Goal: Transaction & Acquisition: Download file/media

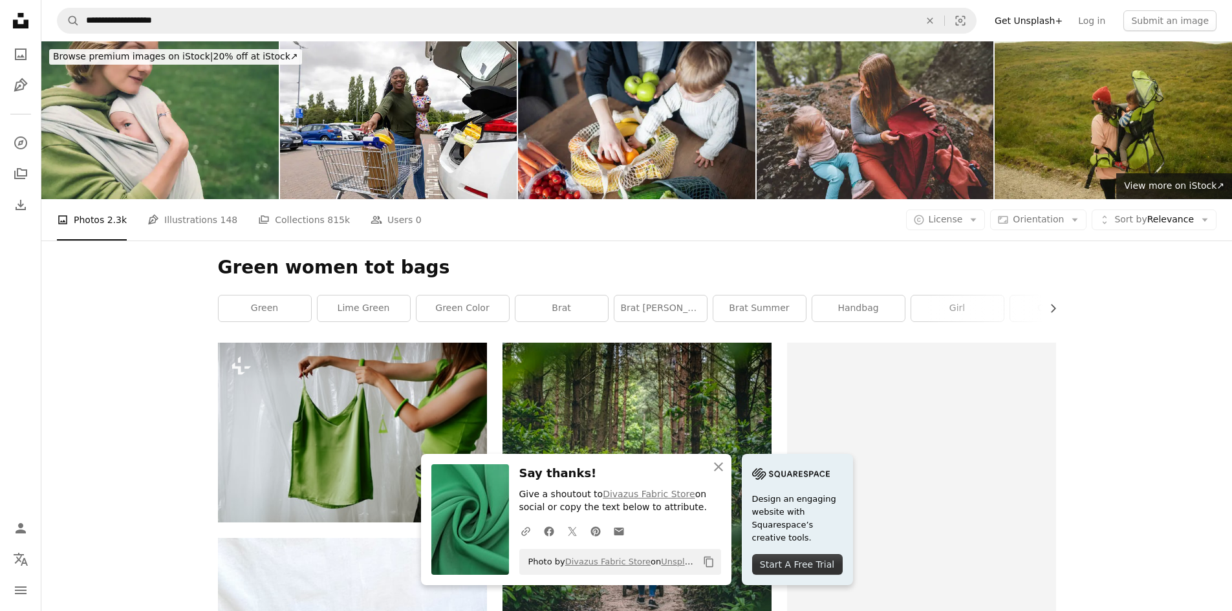
scroll to position [2781, 0]
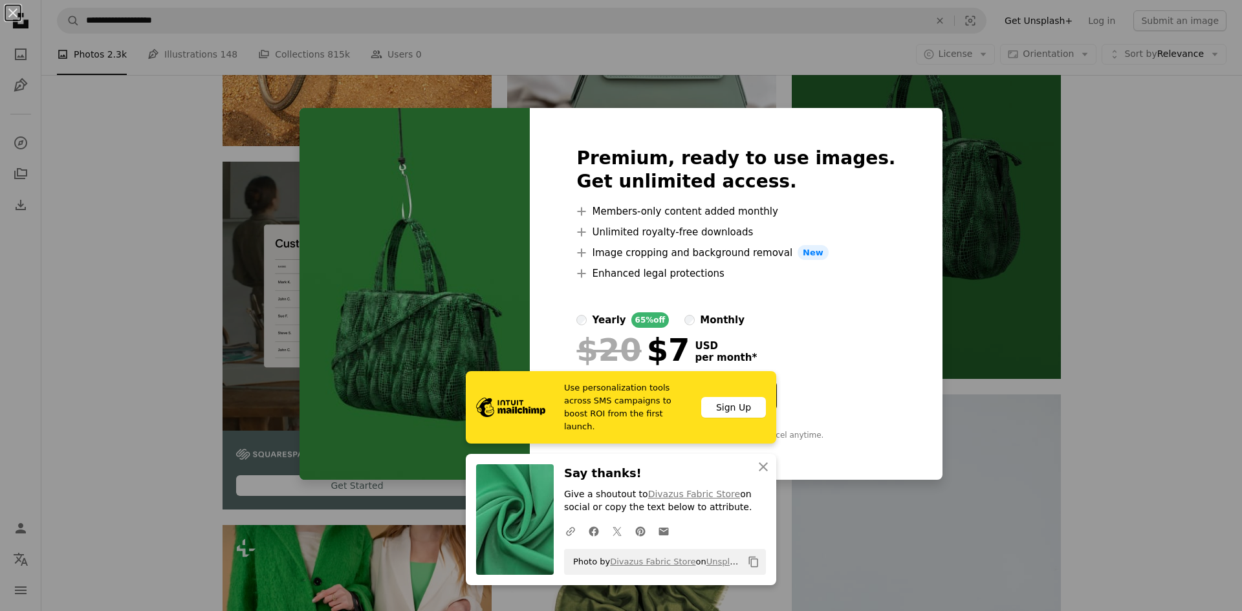
click at [936, 251] on div "An X shape Premium, ready to use images. Get unlimited access. A plus sign Memb…" at bounding box center [621, 305] width 1242 height 611
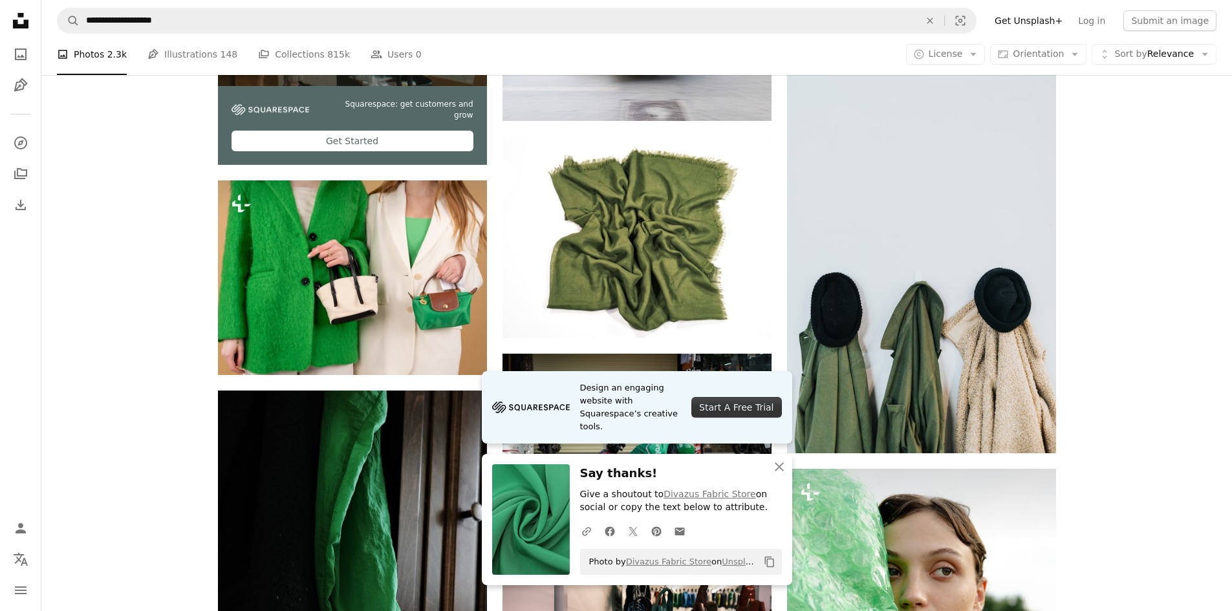
scroll to position [3169, 0]
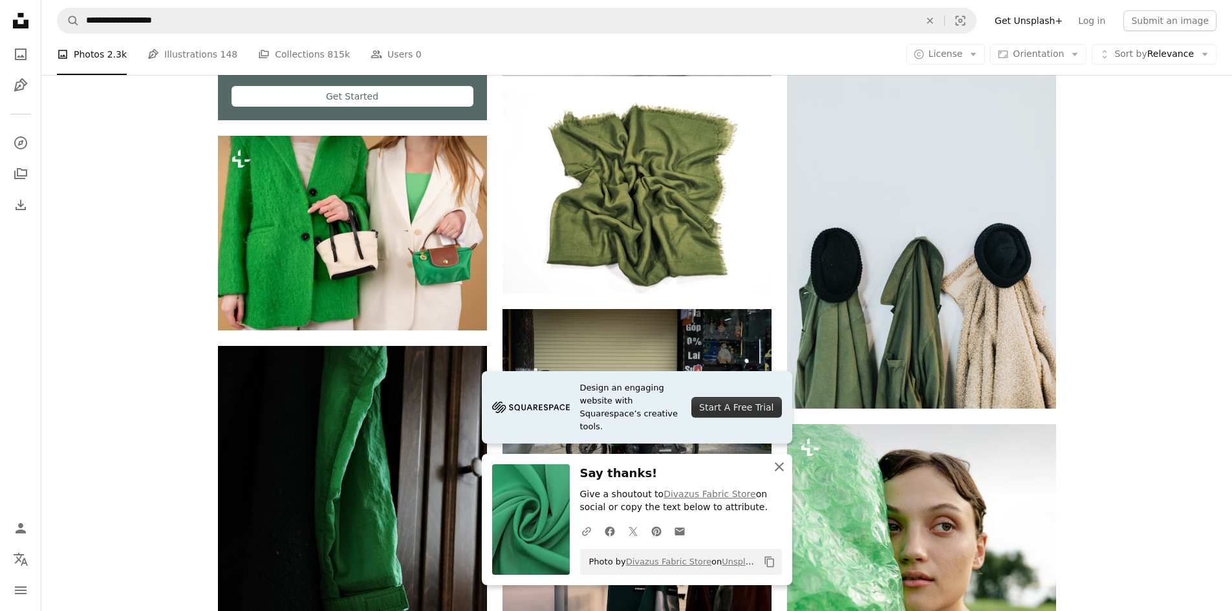
drag, startPoint x: 779, startPoint y: 470, endPoint x: 771, endPoint y: 468, distance: 8.6
click at [778, 469] on icon "An X shape" at bounding box center [779, 467] width 16 height 16
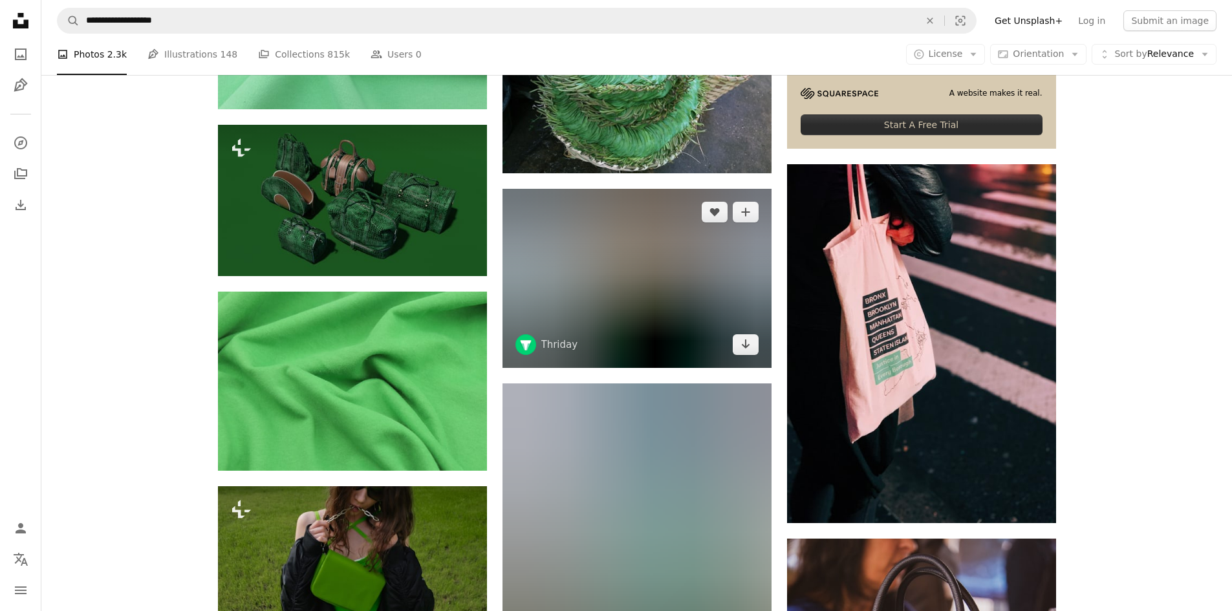
scroll to position [5174, 0]
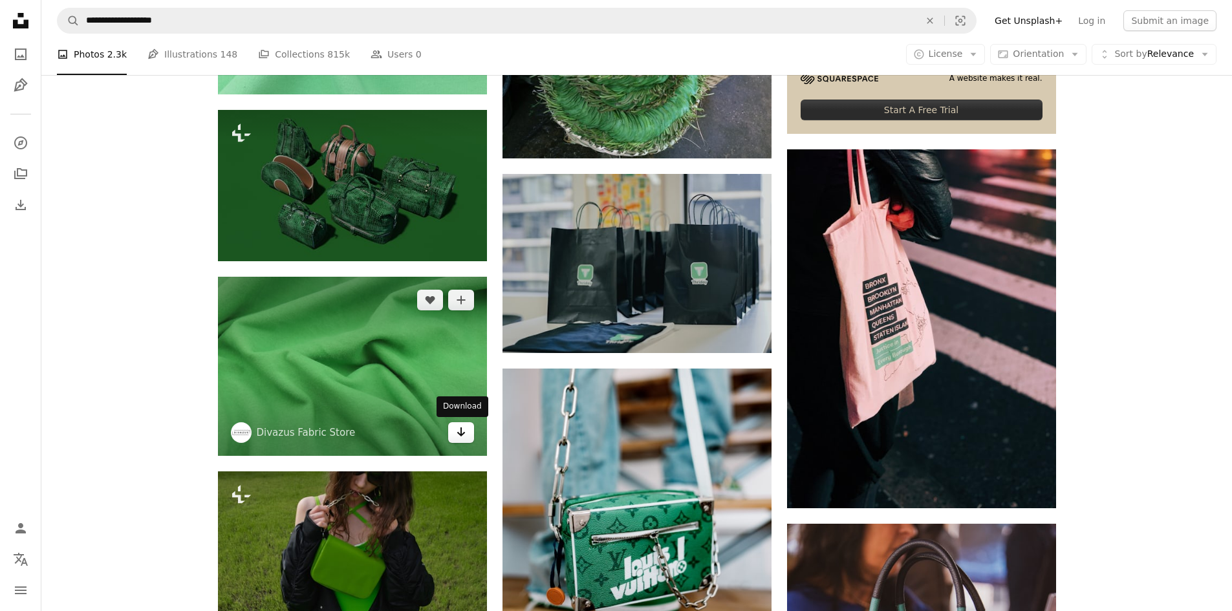
click at [460, 436] on icon "Download" at bounding box center [461, 431] width 8 height 9
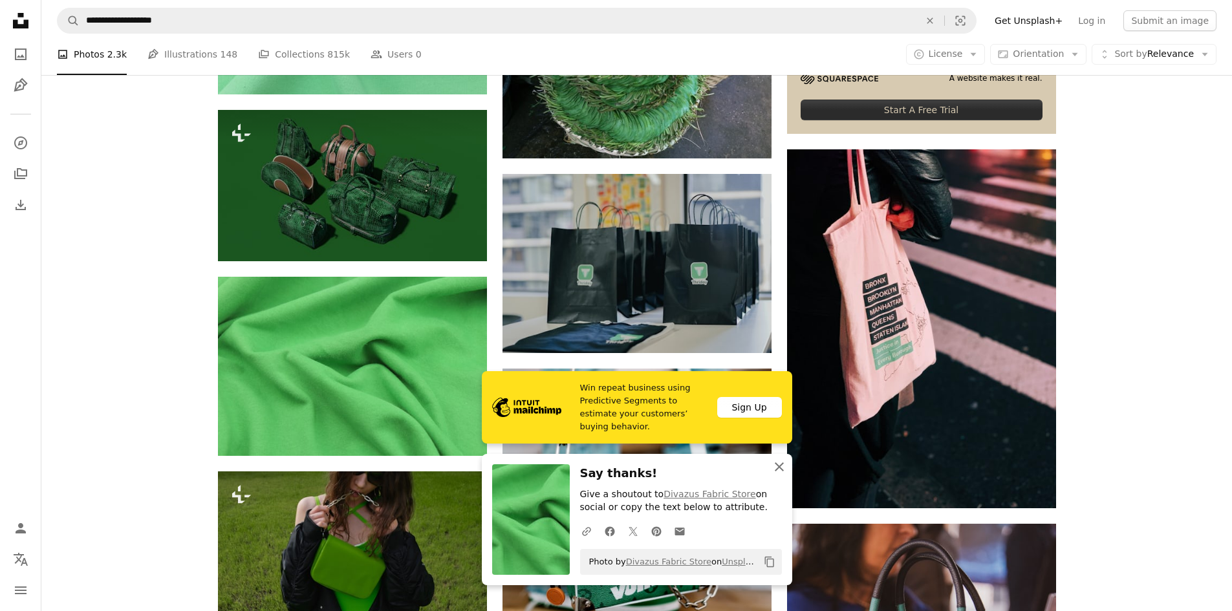
click at [781, 469] on icon "An X shape" at bounding box center [779, 467] width 16 height 16
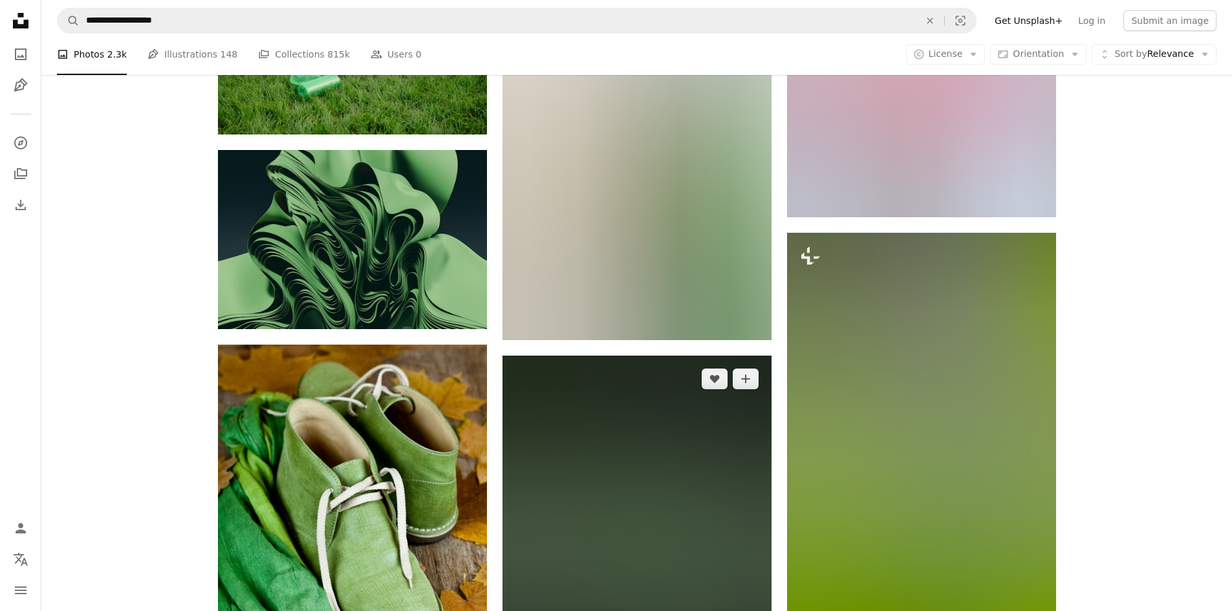
scroll to position [10347, 0]
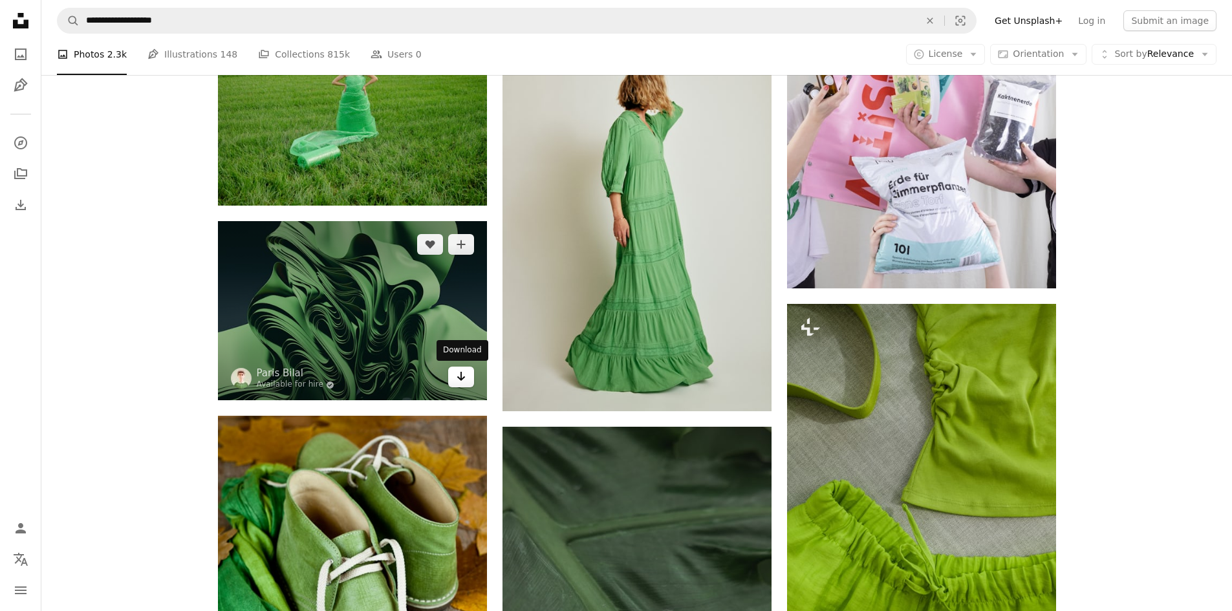
click at [463, 371] on icon "Arrow pointing down" at bounding box center [461, 377] width 10 height 16
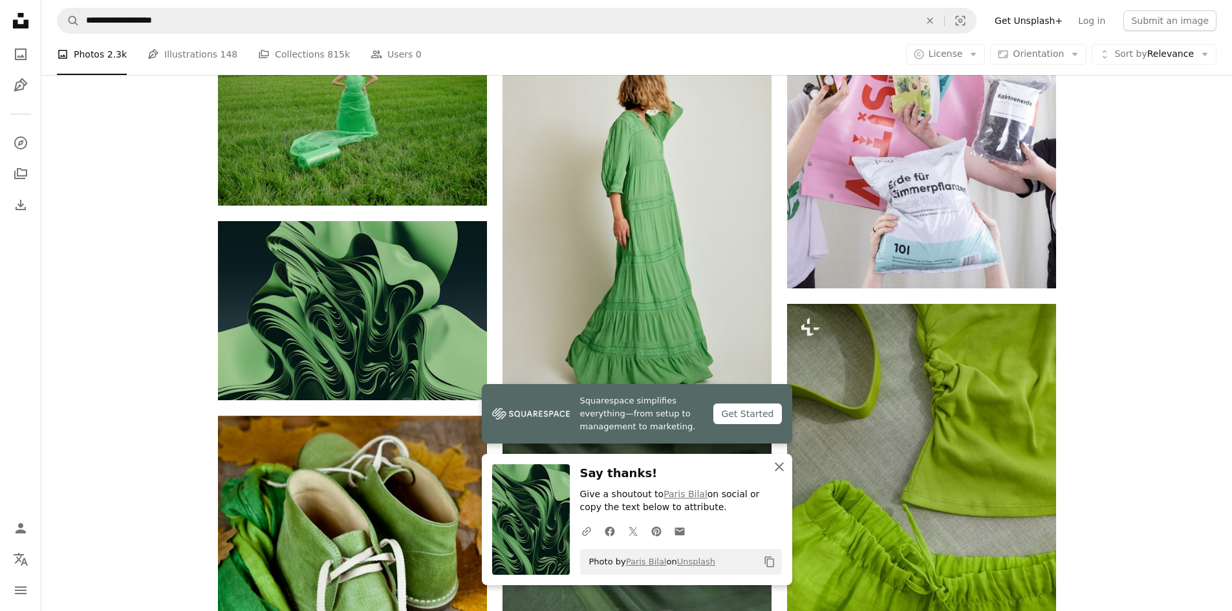
click at [781, 467] on icon "An X shape" at bounding box center [779, 467] width 16 height 16
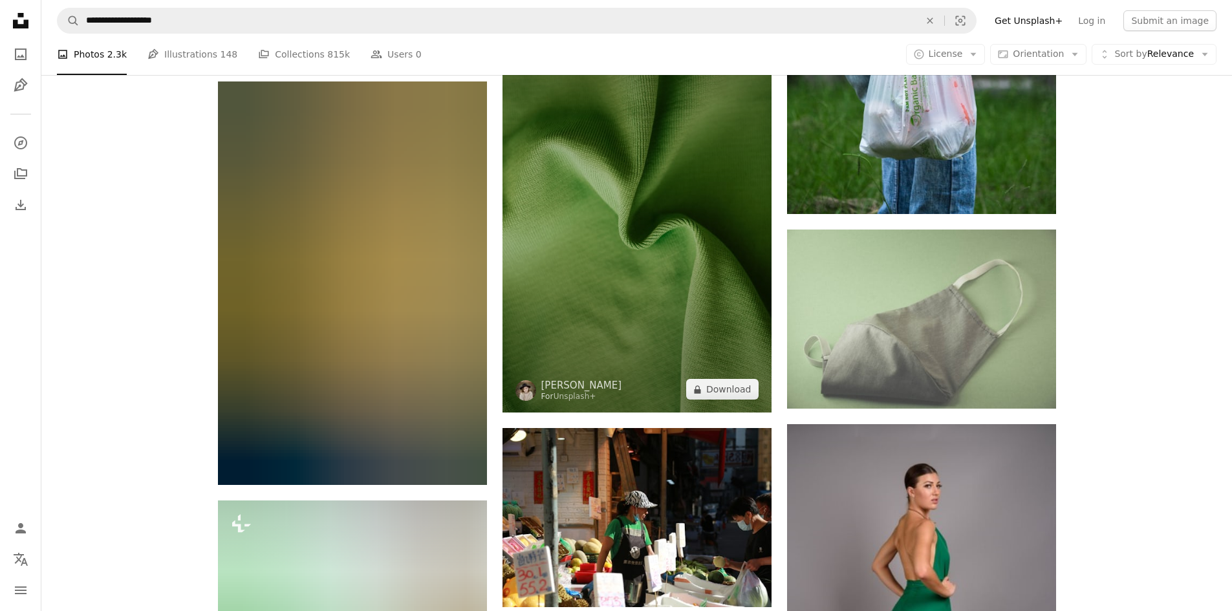
scroll to position [13774, 0]
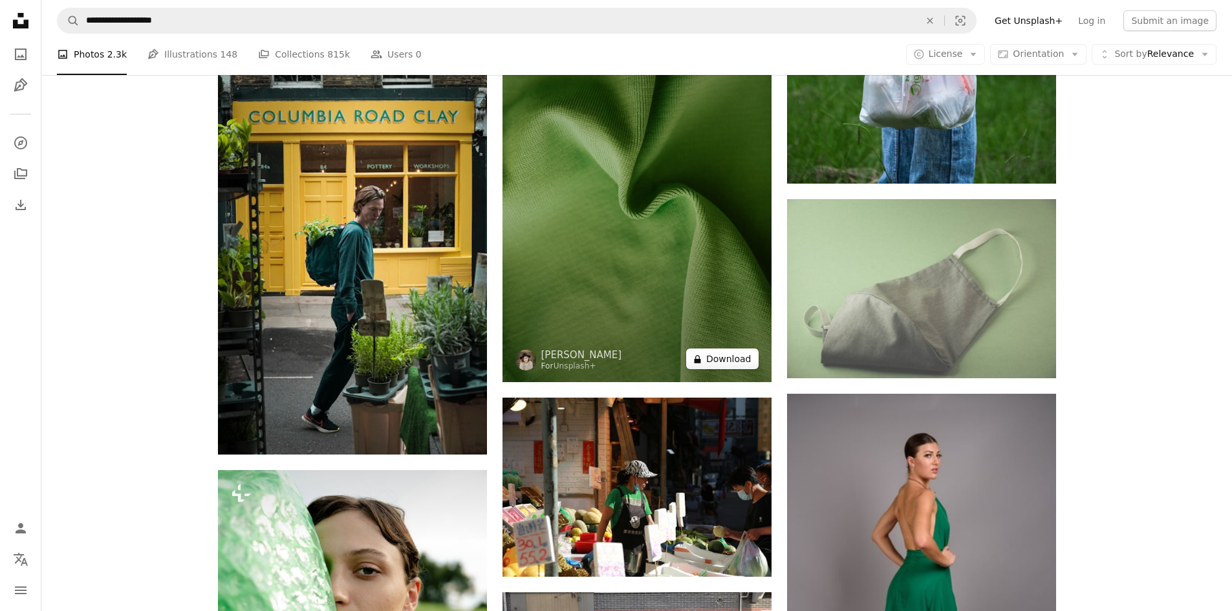
click at [736, 357] on button "A lock Download" at bounding box center [722, 359] width 72 height 21
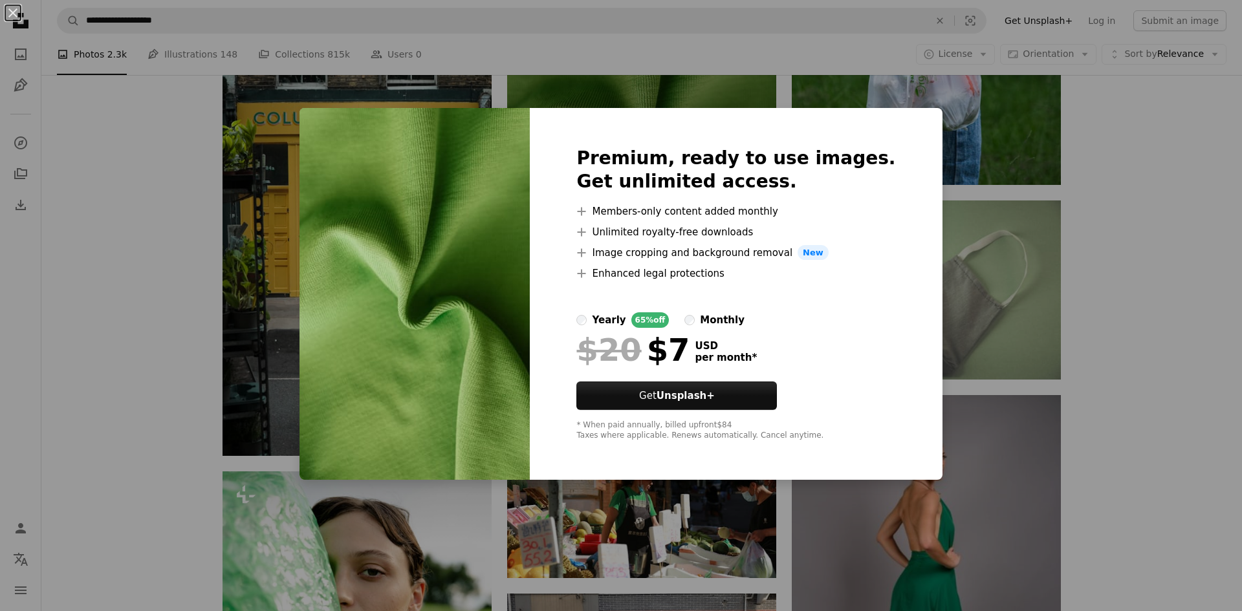
click at [925, 261] on div "An X shape Premium, ready to use images. Get unlimited access. A plus sign Memb…" at bounding box center [621, 305] width 1242 height 611
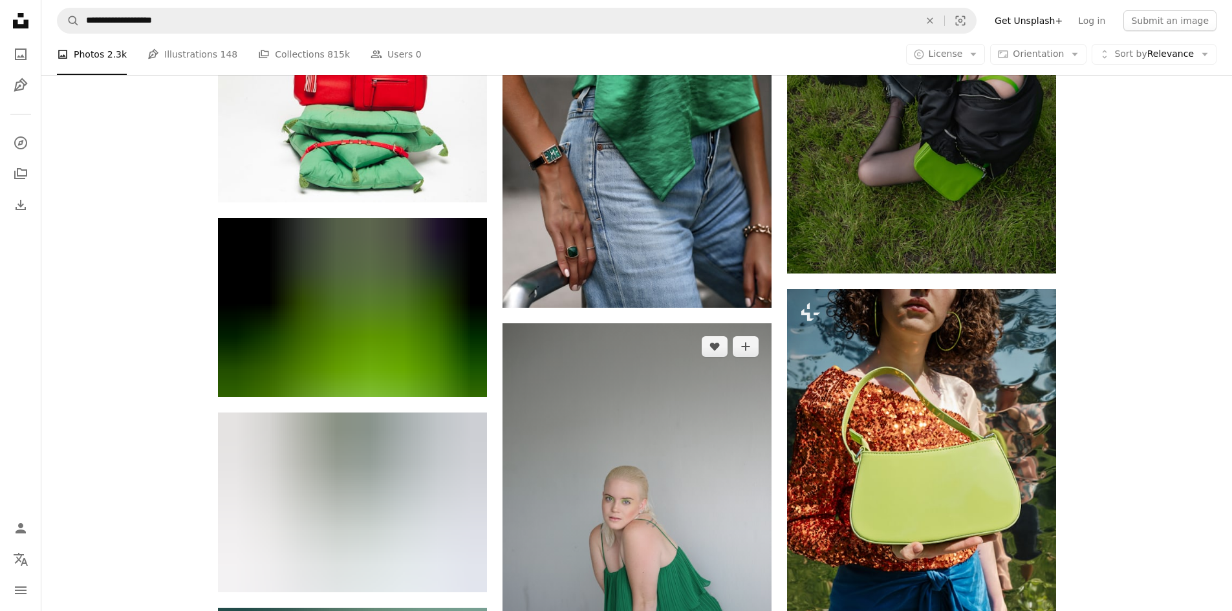
scroll to position [12416, 0]
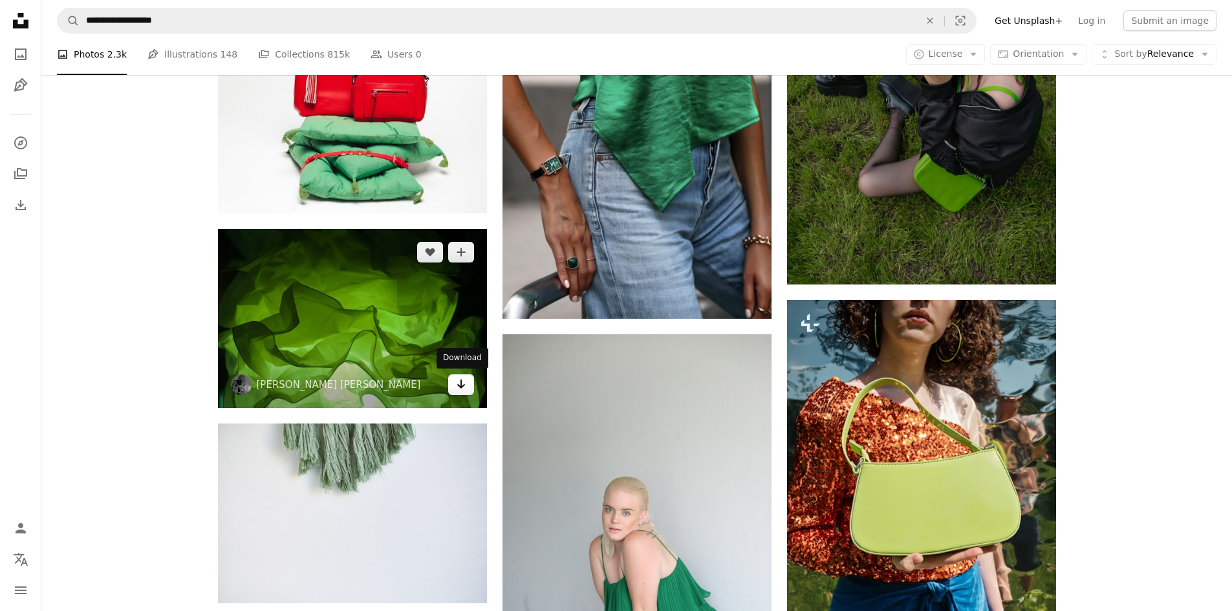
click at [459, 384] on icon "Download" at bounding box center [461, 384] width 8 height 9
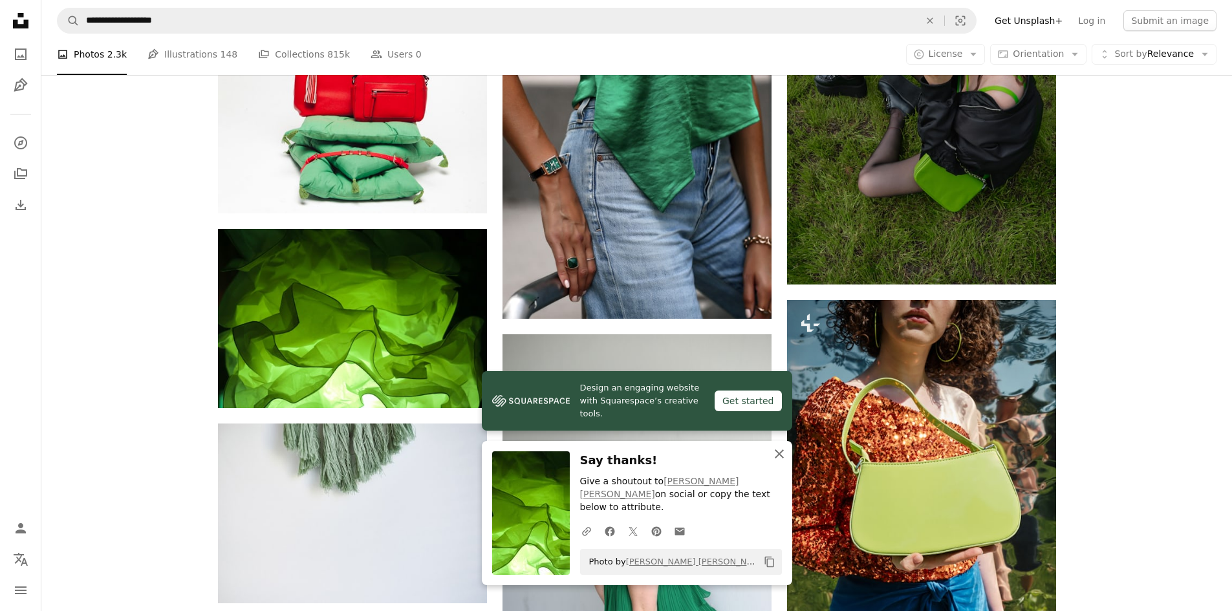
drag, startPoint x: 781, startPoint y: 468, endPoint x: 769, endPoint y: 464, distance: 12.9
click at [781, 462] on icon "An X shape" at bounding box center [779, 454] width 16 height 16
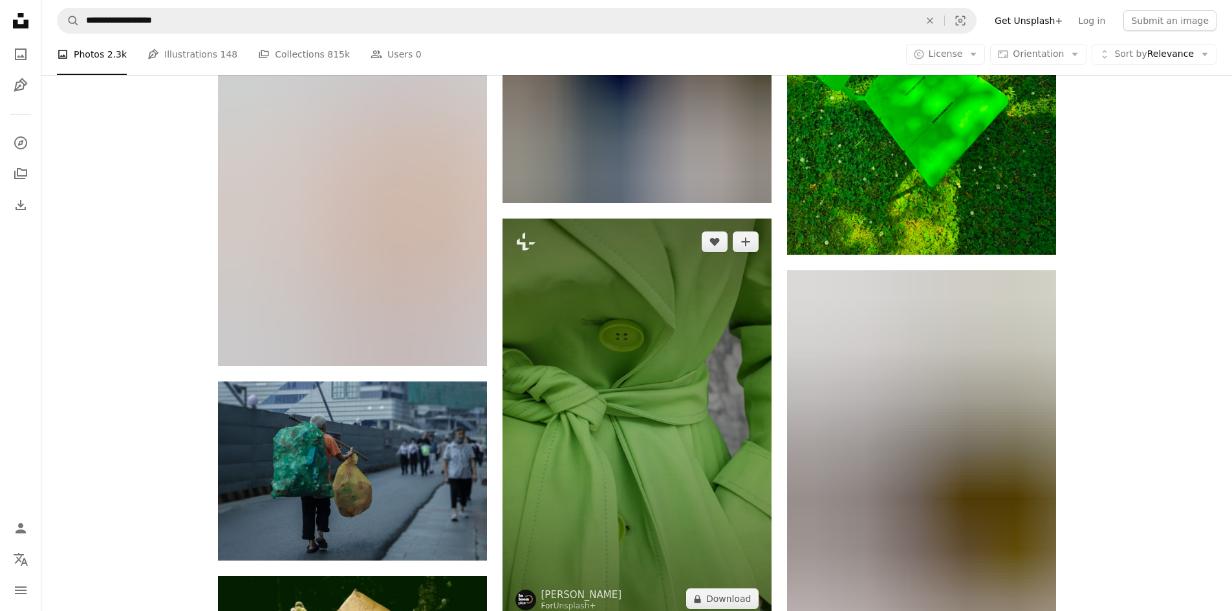
scroll to position [6855, 0]
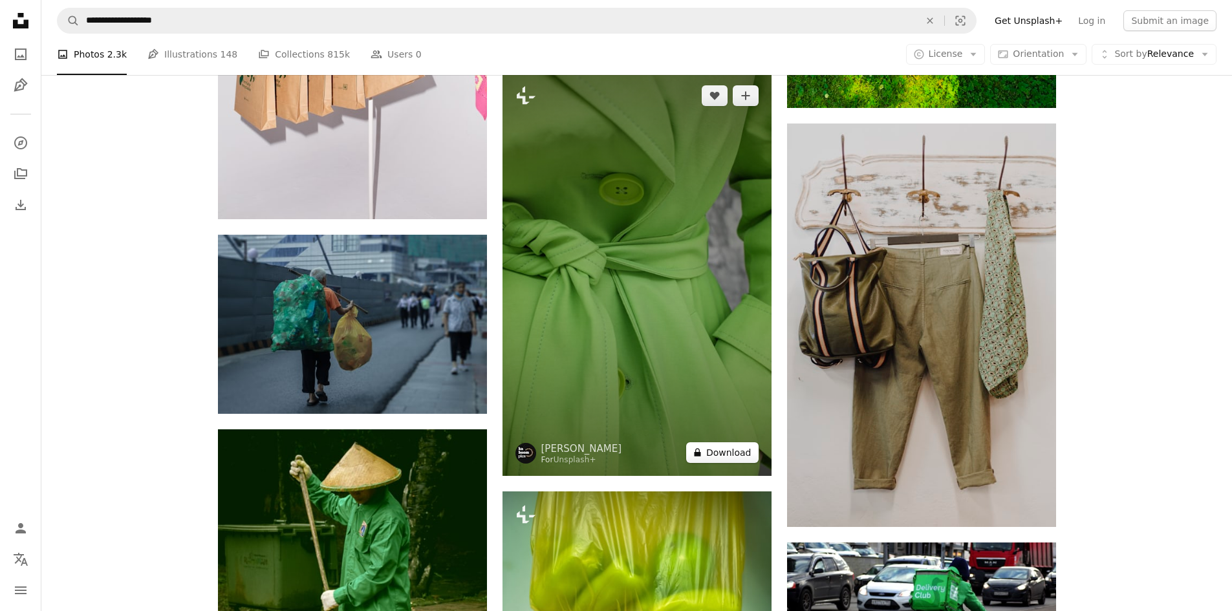
click at [730, 453] on button "A lock Download" at bounding box center [722, 452] width 72 height 21
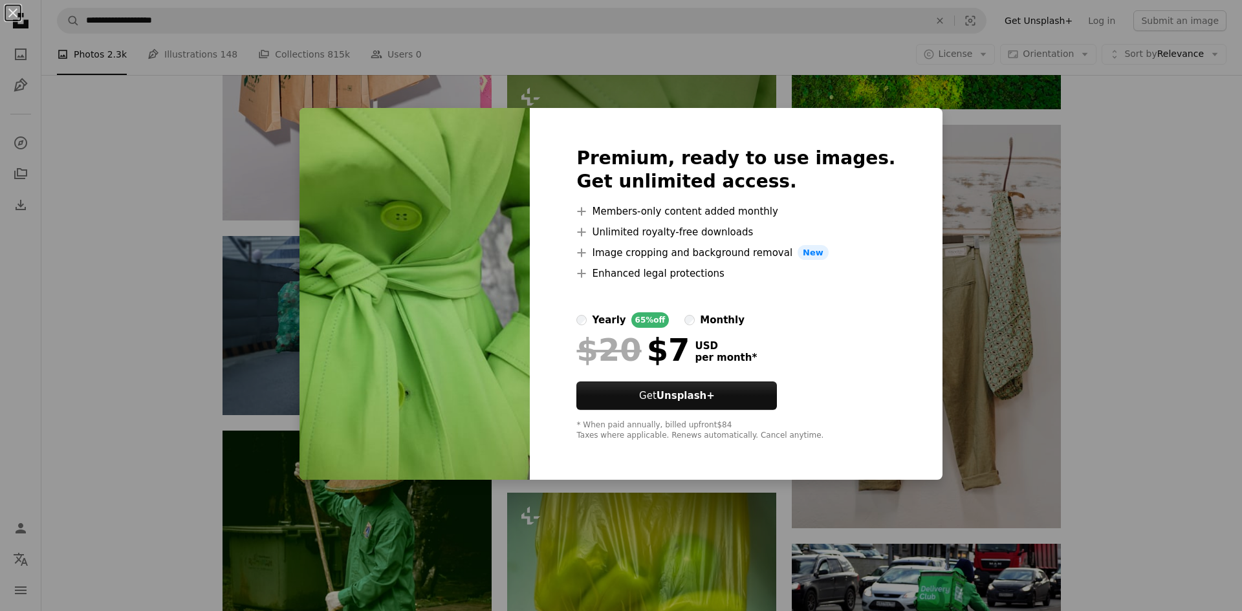
click at [916, 352] on div "An X shape Premium, ready to use images. Get unlimited access. A plus sign Memb…" at bounding box center [621, 305] width 1242 height 611
